Goal: Transaction & Acquisition: Download file/media

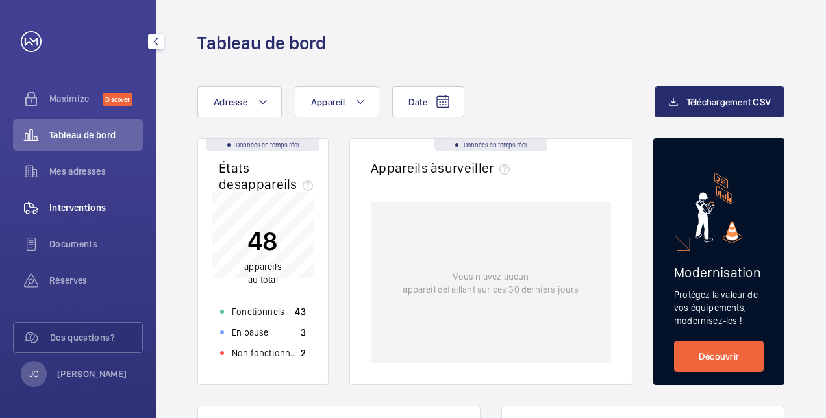
click at [90, 213] on span "Interventions" at bounding box center [96, 207] width 94 height 13
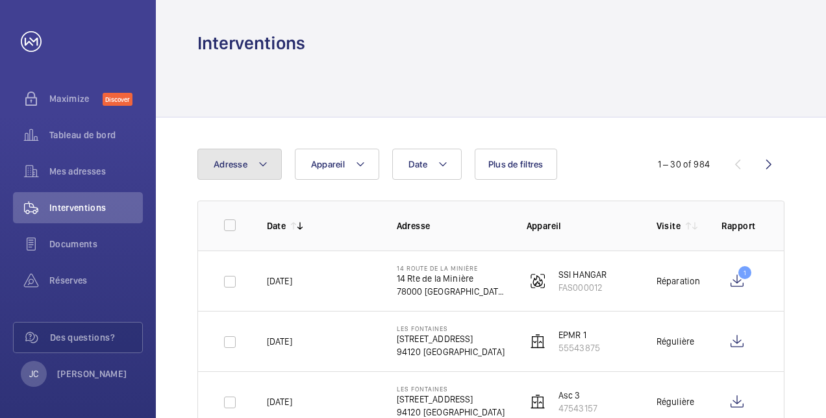
click at [265, 166] on mat-icon at bounding box center [263, 165] width 10 height 16
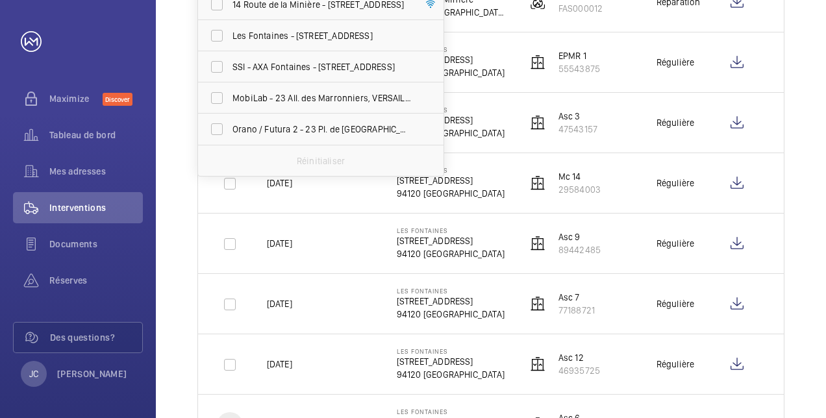
scroll to position [130, 0]
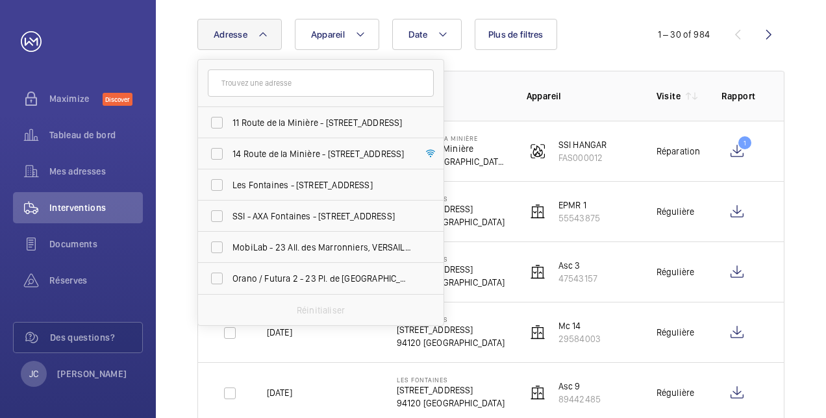
click at [220, 243] on label "MobiLab - 23 All. des Marronniers, VERSAILLES 78000" at bounding box center [311, 247] width 226 height 31
click at [220, 243] on input "MobiLab - 23 All. des Marronniers, VERSAILLES 78000" at bounding box center [217, 247] width 26 height 26
checkbox input "true"
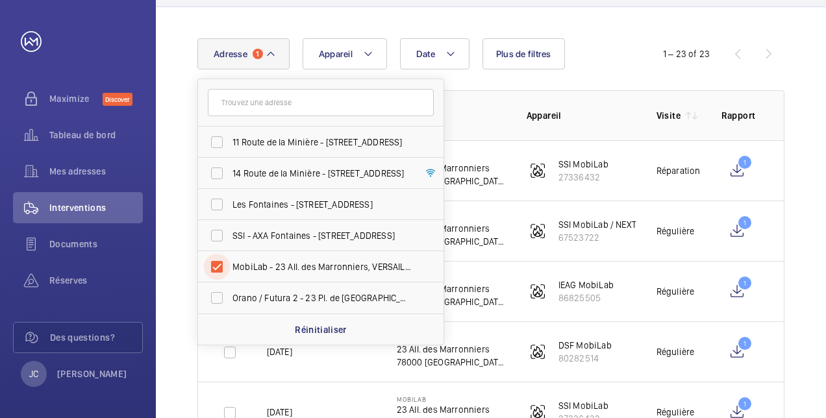
scroll to position [130, 0]
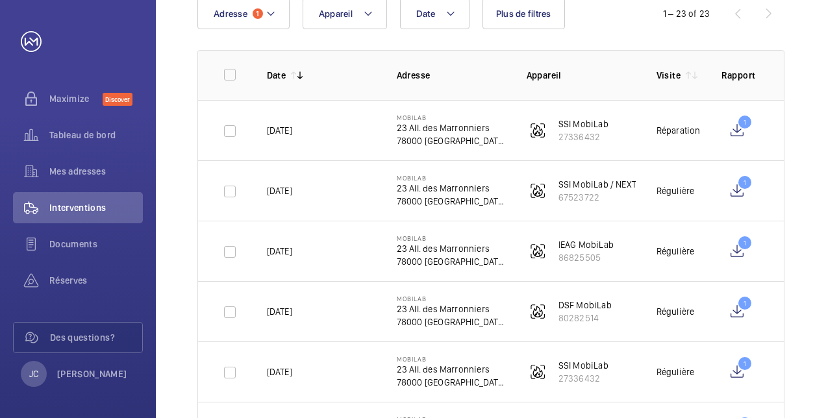
scroll to position [195, 0]
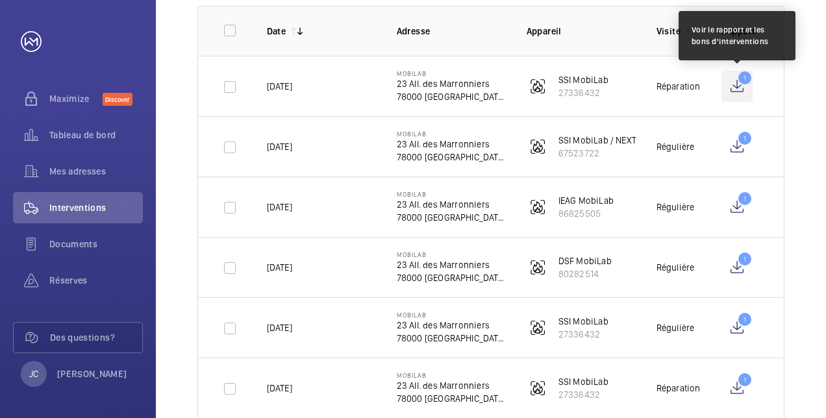
click at [735, 84] on wm-front-icon-button "1" at bounding box center [737, 86] width 31 height 31
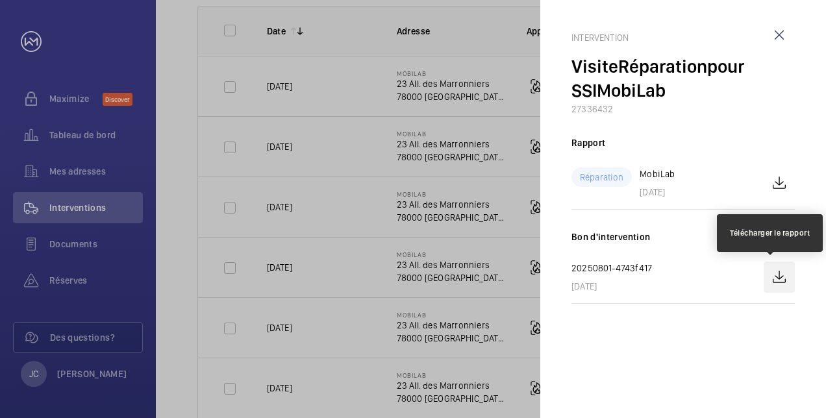
click at [781, 281] on wm-front-icon-button at bounding box center [779, 277] width 31 height 31
